Goal: Task Accomplishment & Management: Manage account settings

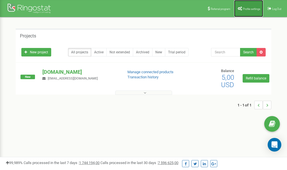
click at [248, 9] on span "Profile settings" at bounding box center [251, 8] width 17 height 3
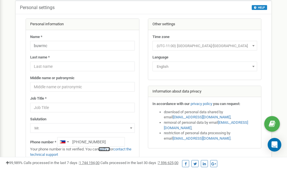
click at [108, 149] on link "verify it" at bounding box center [104, 149] width 12 height 4
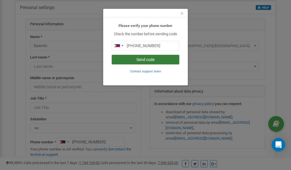
click at [151, 60] on button "Send code" at bounding box center [146, 60] width 68 height 10
